Goal: Task Accomplishment & Management: Manage account settings

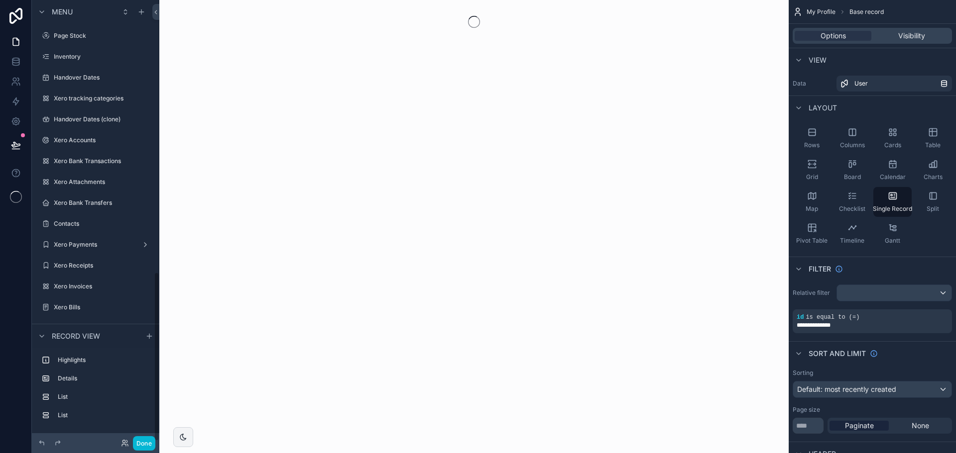
scroll to position [710, 0]
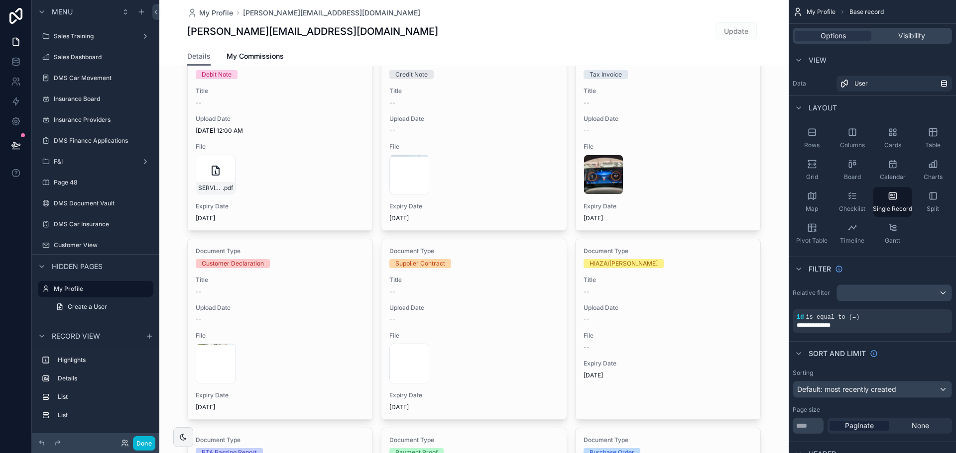
scroll to position [199, 0]
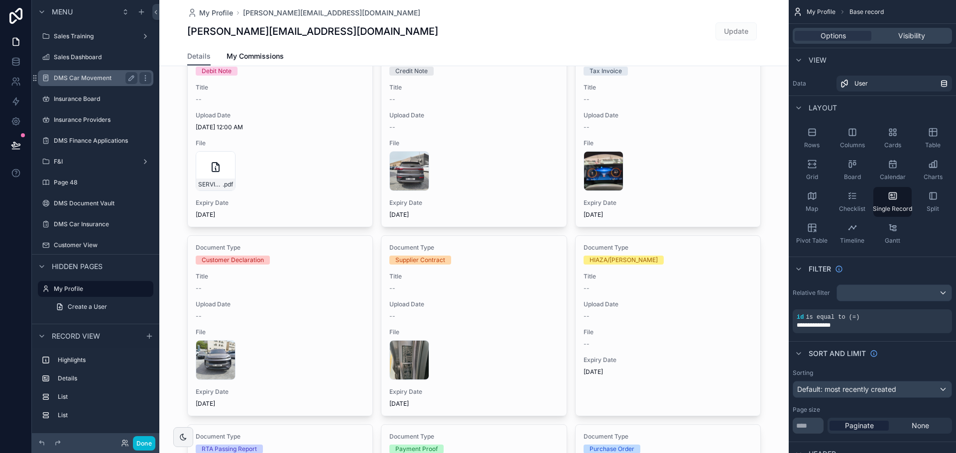
click at [98, 73] on div "DMS Car Movement" at bounding box center [96, 78] width 84 height 12
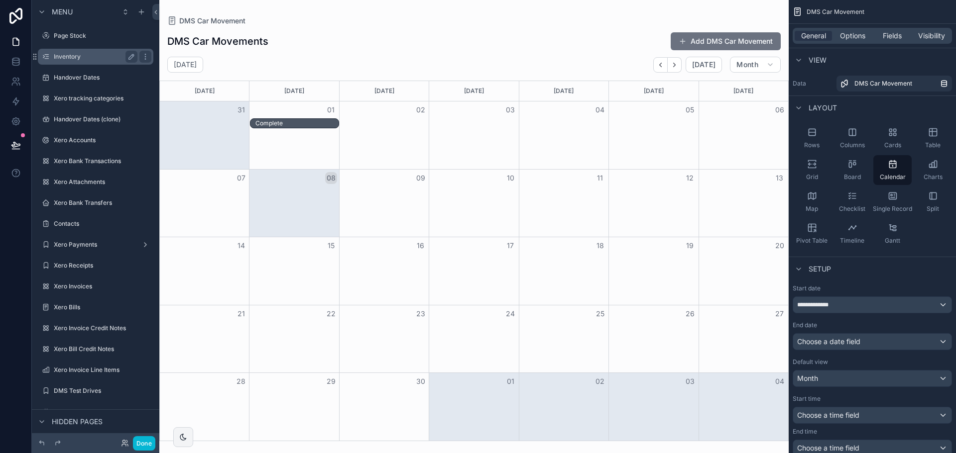
click at [80, 58] on label "Inventory" at bounding box center [94, 57] width 80 height 8
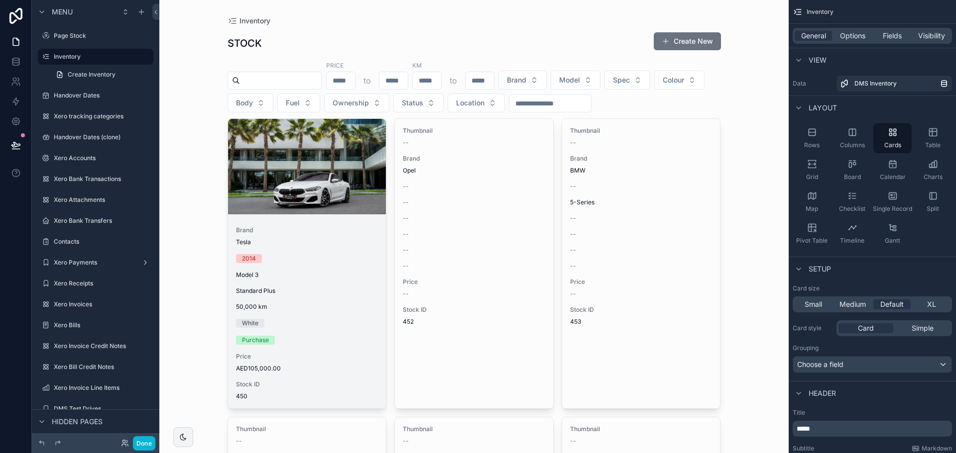
click at [269, 231] on span "Brand" at bounding box center [307, 230] width 142 height 8
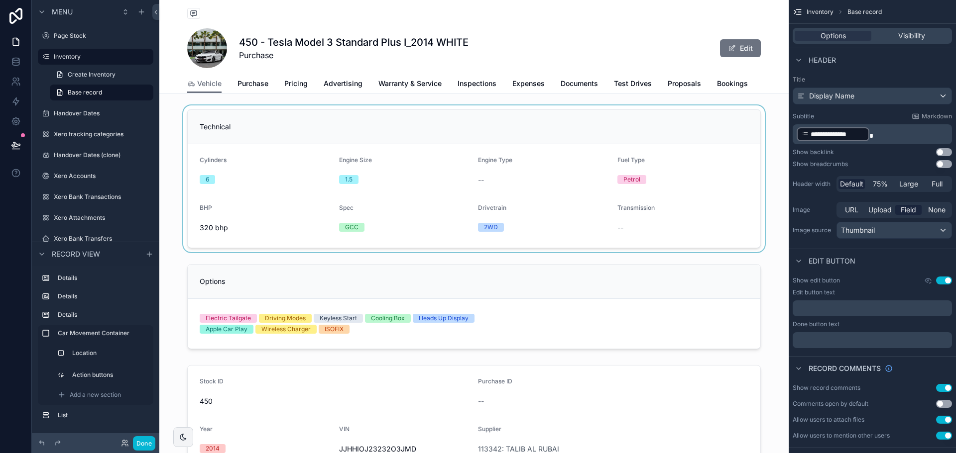
click at [360, 177] on div "scrollable content" at bounding box center [473, 179] width 629 height 147
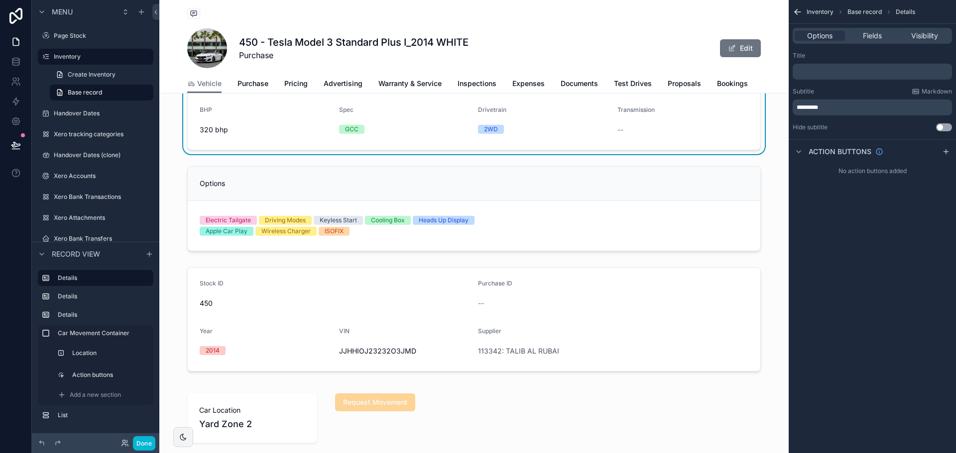
scroll to position [199, 0]
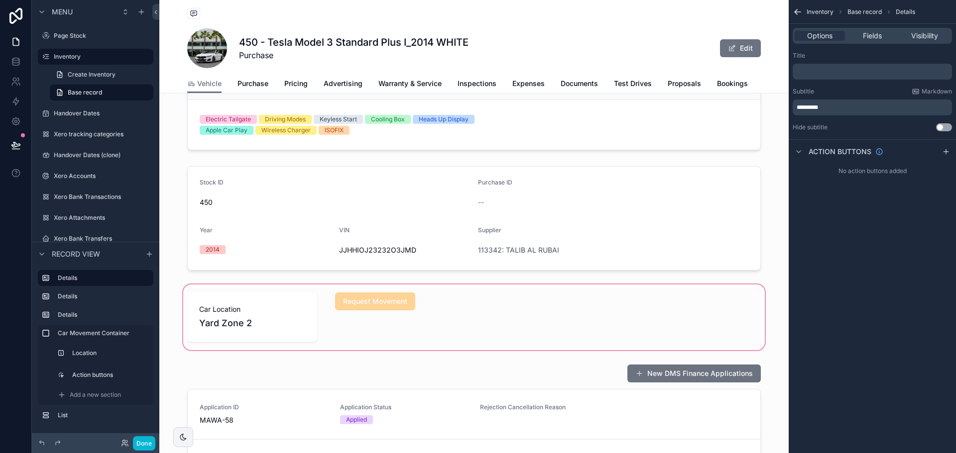
click at [249, 337] on div "scrollable content" at bounding box center [473, 318] width 629 height 70
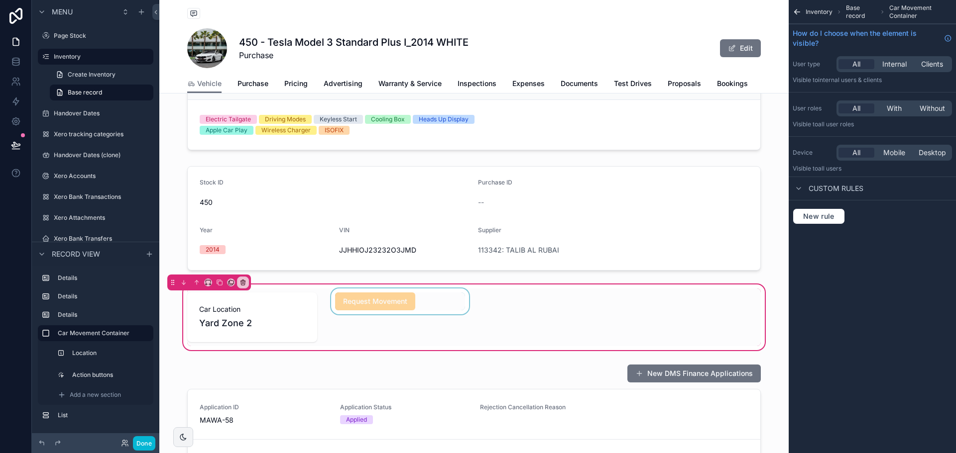
scroll to position [348, 0]
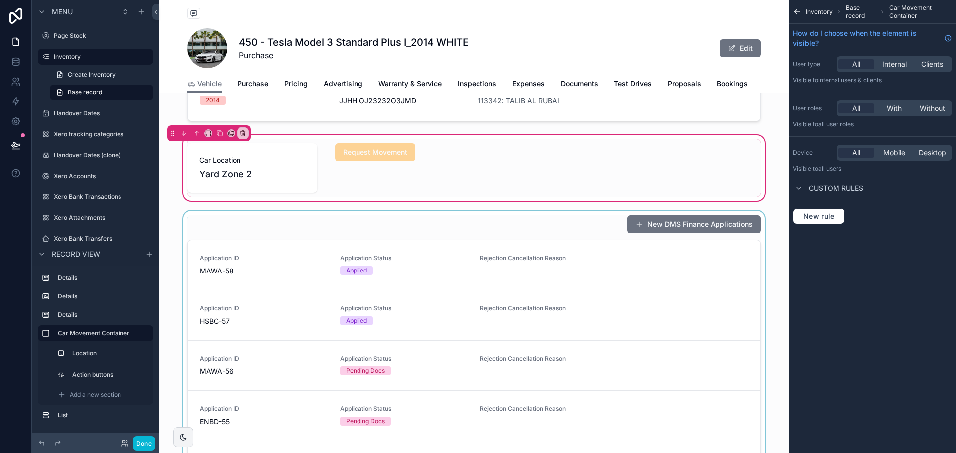
click at [390, 275] on div "scrollable content" at bounding box center [473, 397] width 629 height 373
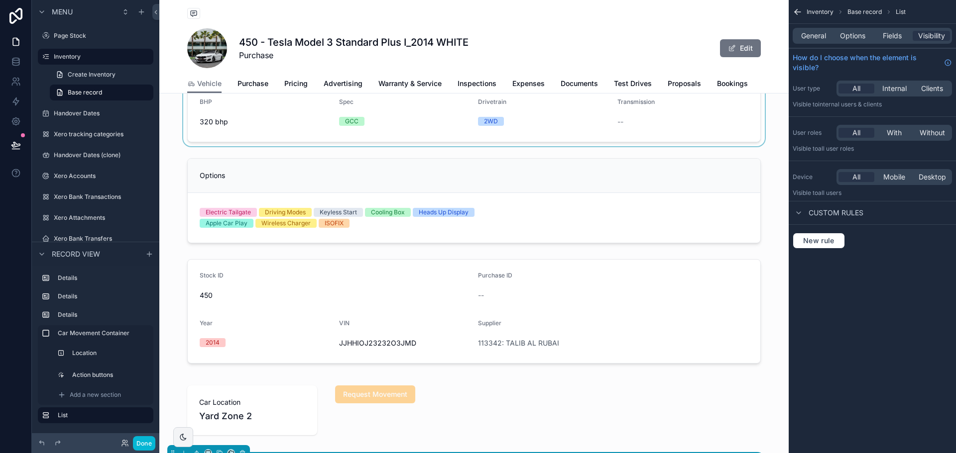
scroll to position [100, 0]
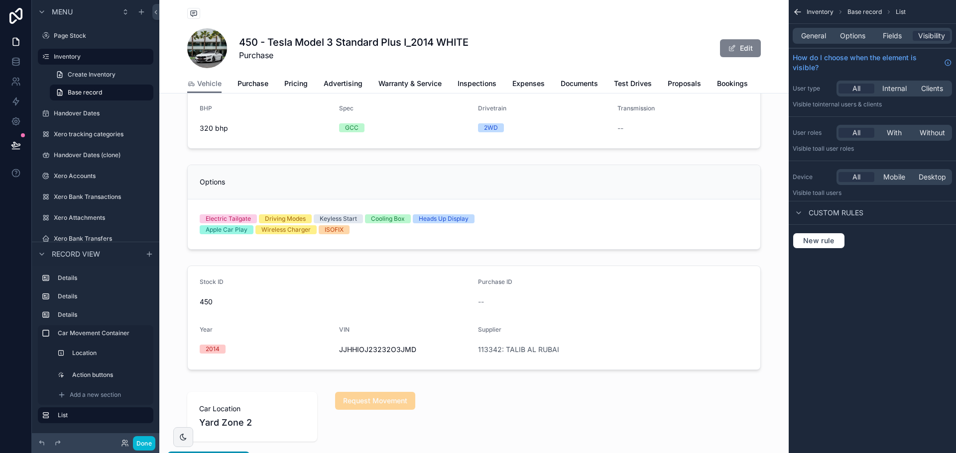
drag, startPoint x: 744, startPoint y: 44, endPoint x: 734, endPoint y: 50, distance: 11.2
click at [744, 44] on button "Edit" at bounding box center [740, 48] width 41 height 18
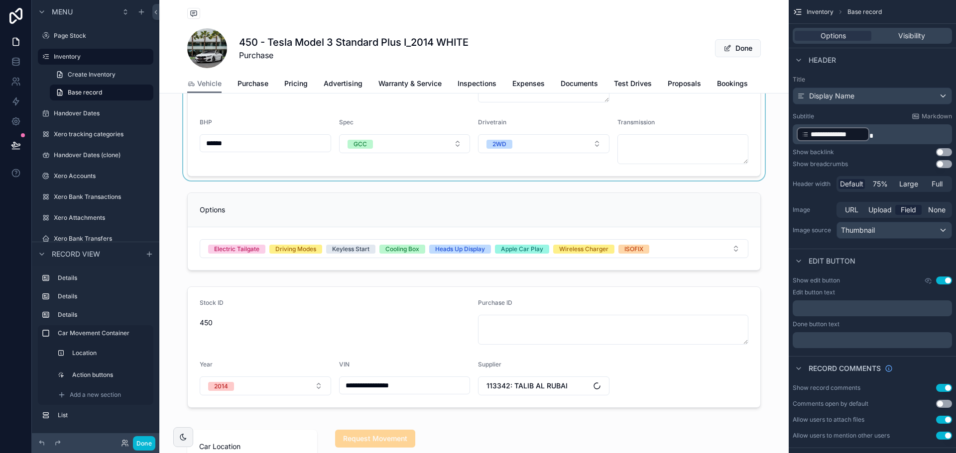
click at [418, 127] on div "scrollable content" at bounding box center [473, 93] width 629 height 175
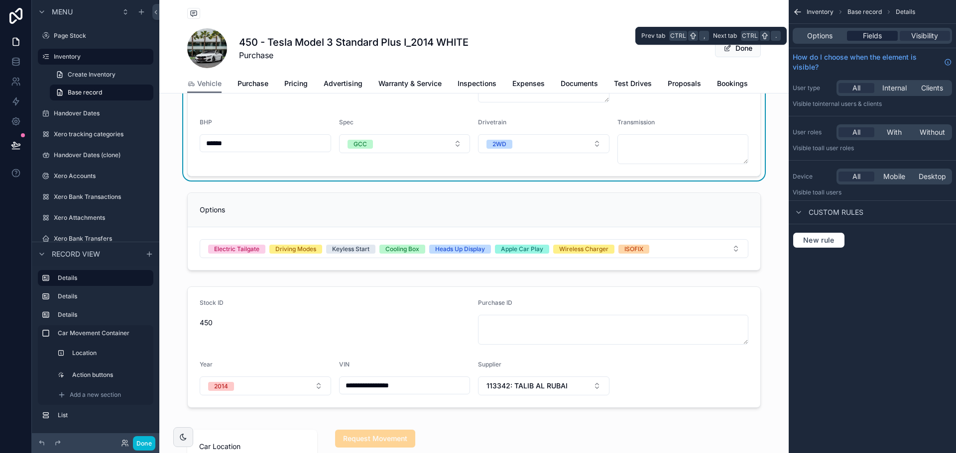
click at [863, 34] on span "Fields" at bounding box center [872, 36] width 19 height 10
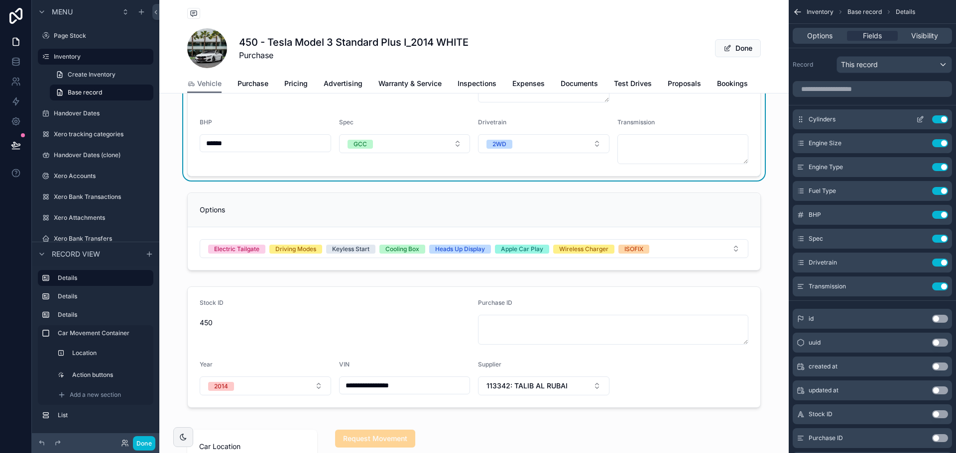
click at [918, 114] on div "Cylinders Use setting" at bounding box center [871, 119] width 159 height 20
click at [915, 120] on button "scrollable content" at bounding box center [920, 119] width 16 height 8
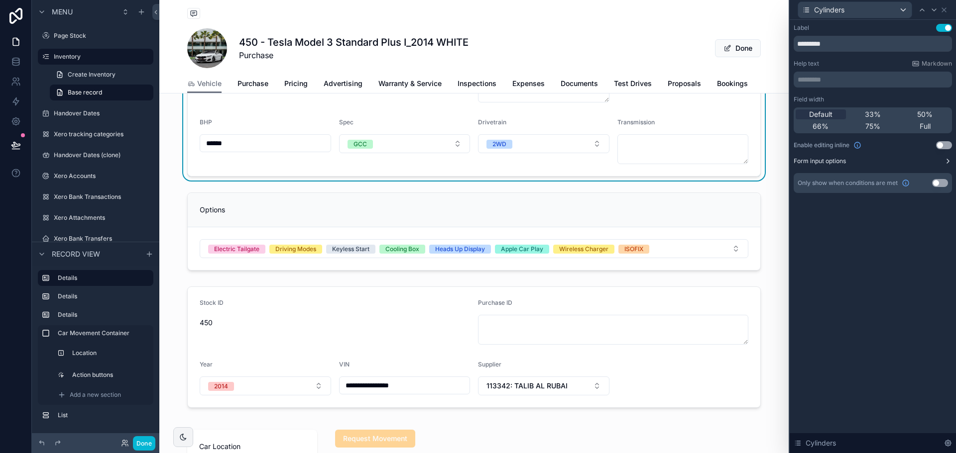
click at [828, 161] on label "Form input options" at bounding box center [819, 161] width 52 height 8
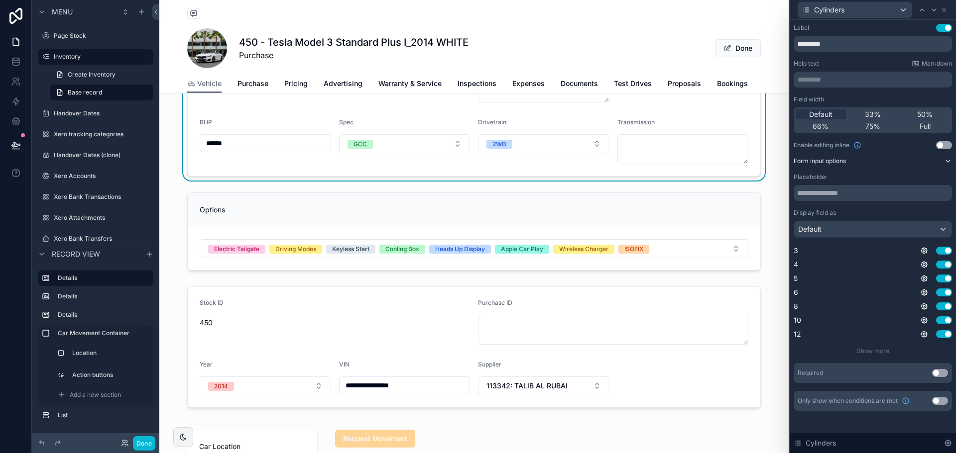
click at [828, 161] on label "Form input options" at bounding box center [819, 161] width 52 height 8
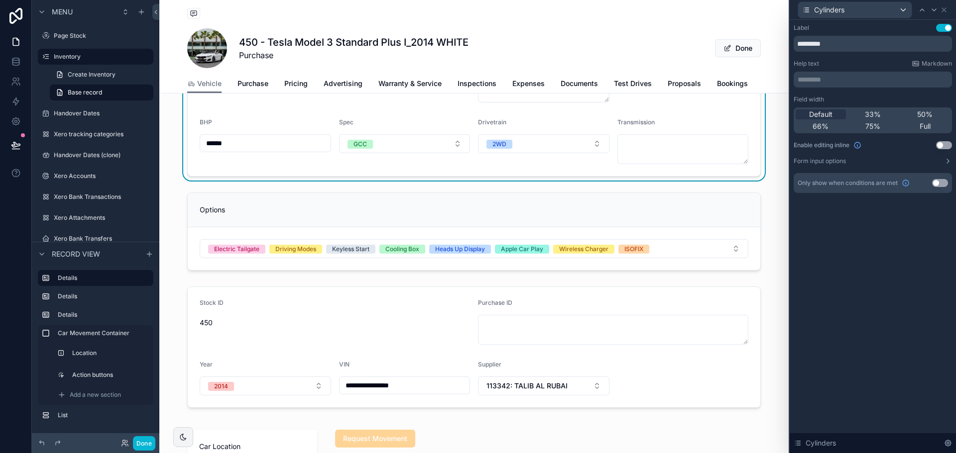
click at [942, 441] on div "Cylinders" at bounding box center [872, 444] width 166 height 20
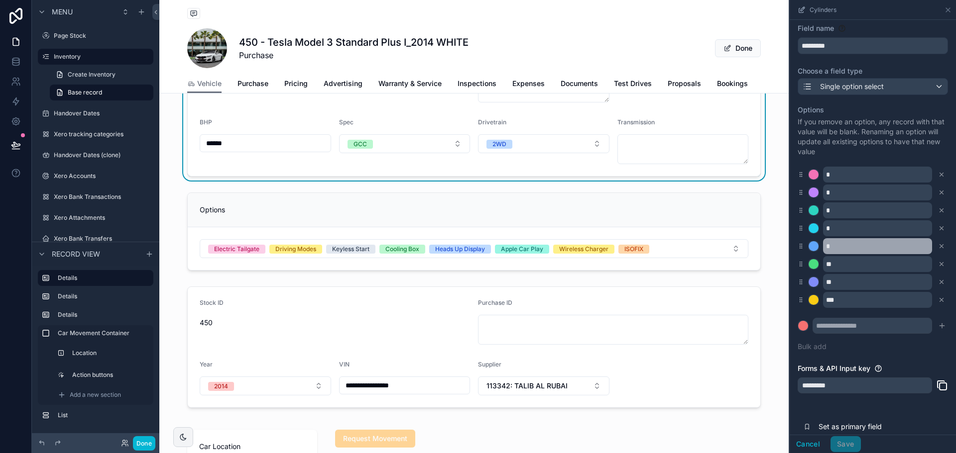
scroll to position [31, 0]
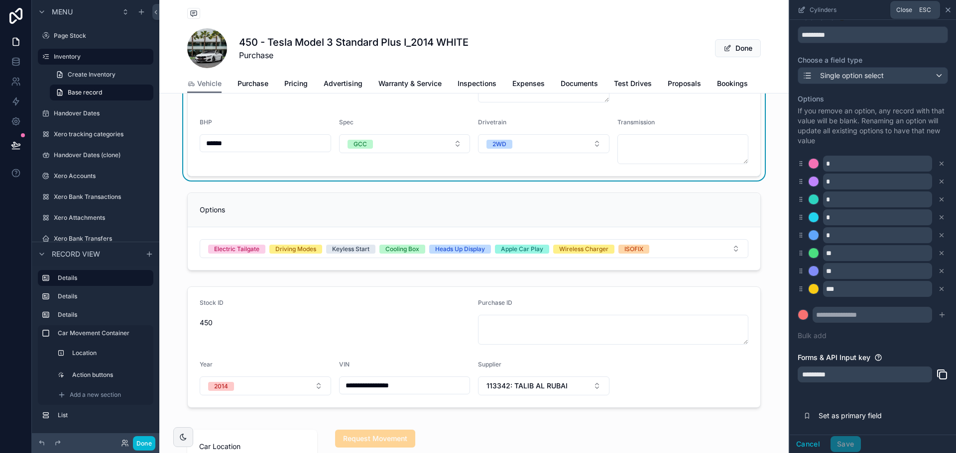
click at [945, 12] on icon "scrollable content" at bounding box center [948, 10] width 8 height 8
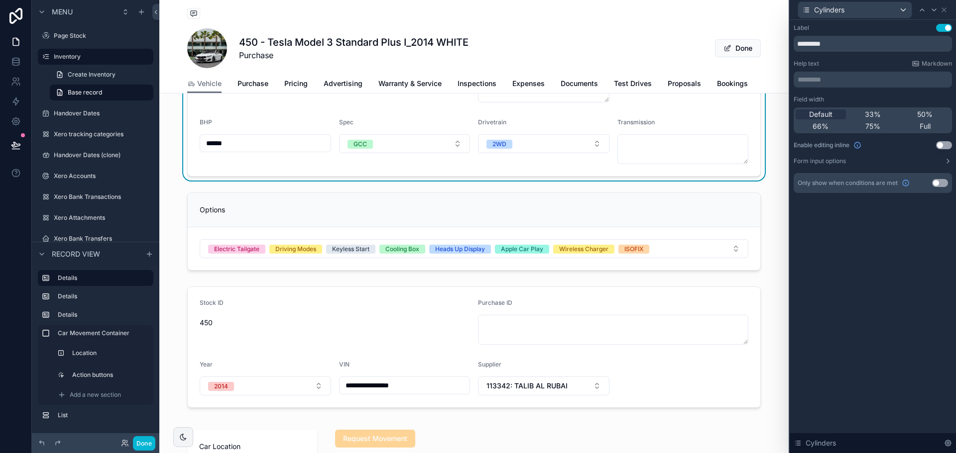
click at [945, 9] on icon at bounding box center [944, 10] width 8 height 8
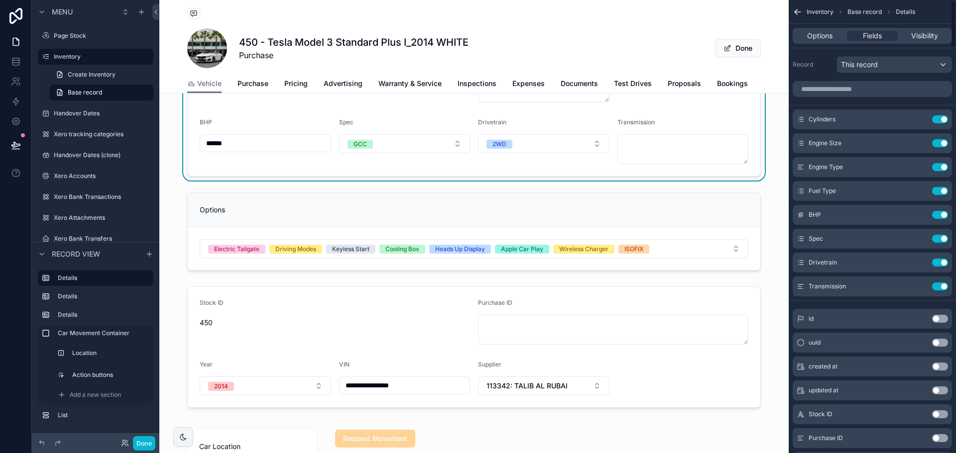
click at [796, 9] on icon "scrollable content" at bounding box center [797, 12] width 10 height 10
